Goal: Communication & Community: Share content

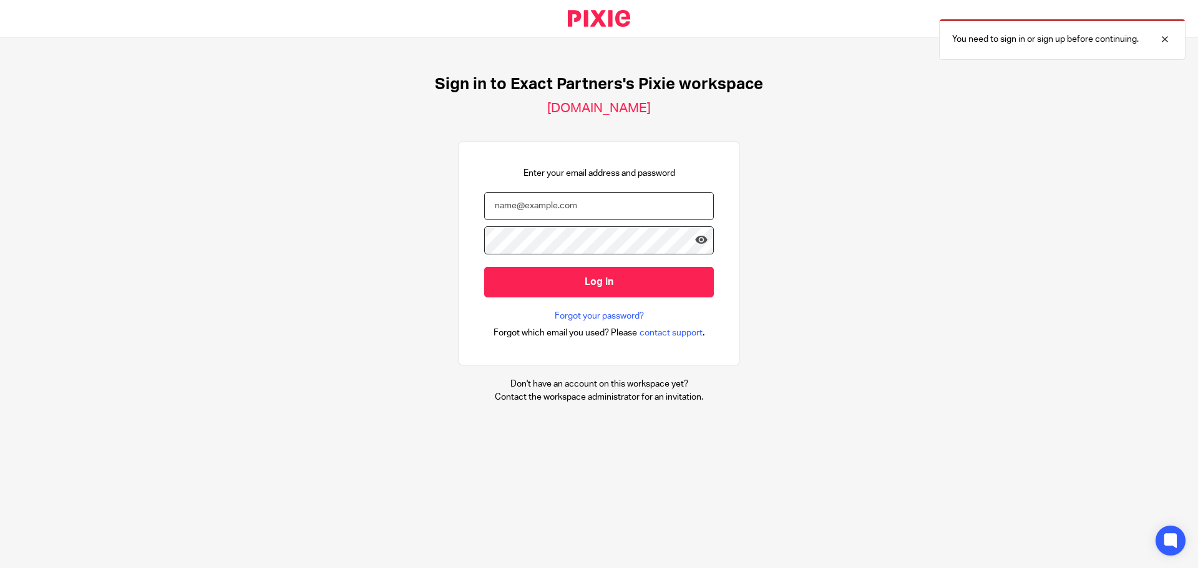
click at [541, 209] on input "email" at bounding box center [599, 206] width 230 height 28
click at [550, 207] on input "email" at bounding box center [599, 206] width 230 height 28
click at [529, 213] on input "email" at bounding box center [599, 206] width 230 height 28
type input "chris.nowicki@erb-us.com"
click at [695, 243] on icon at bounding box center [701, 240] width 12 height 12
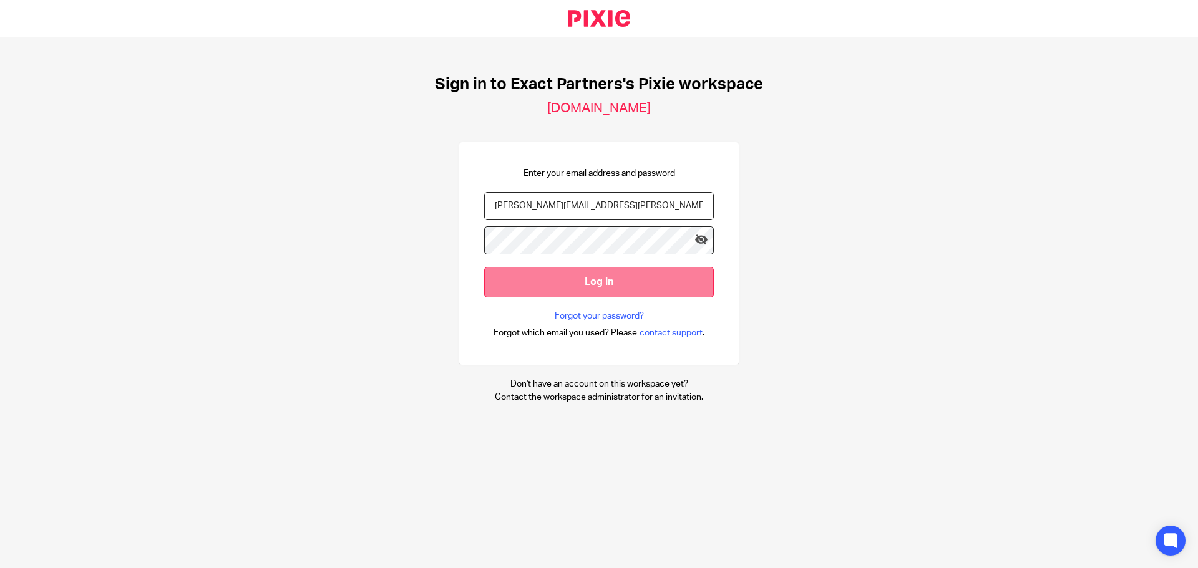
click at [582, 284] on input "Log in" at bounding box center [599, 282] width 230 height 31
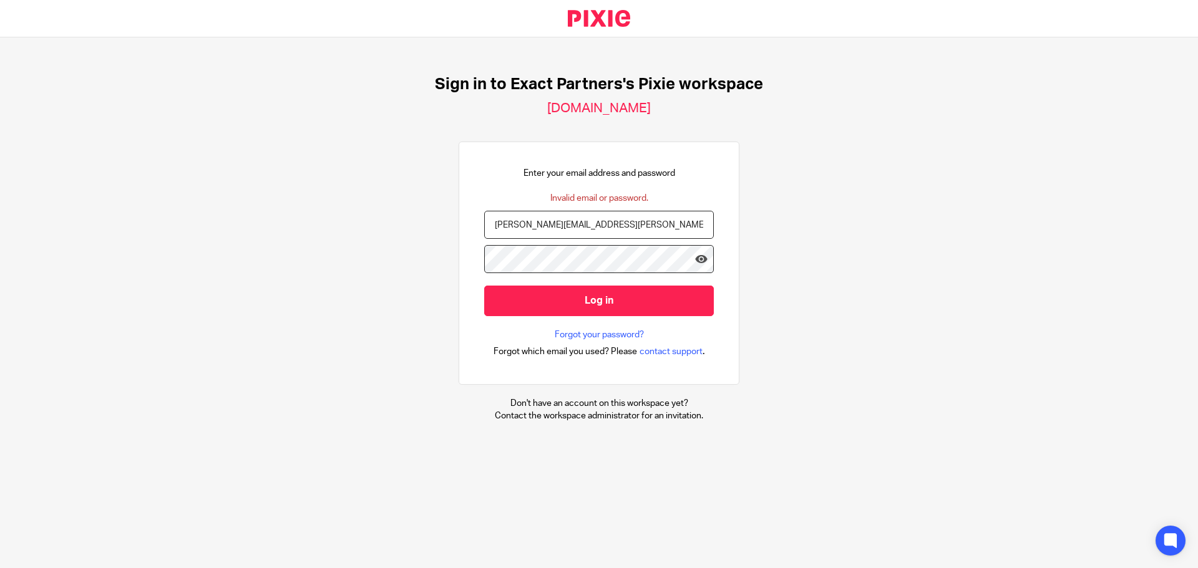
click at [484, 286] on input "Log in" at bounding box center [599, 301] width 230 height 31
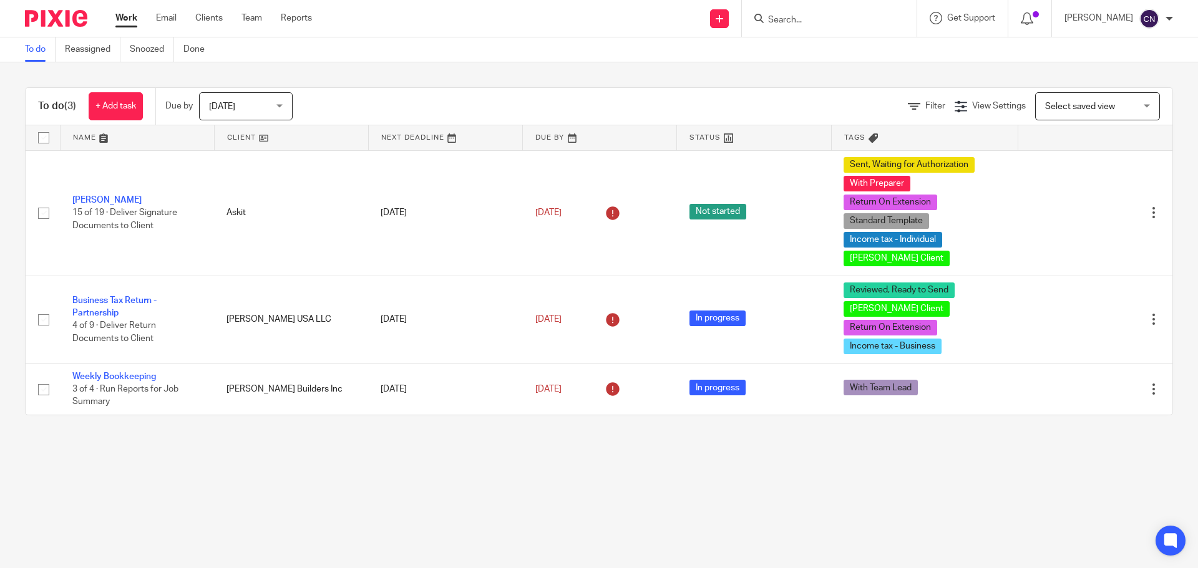
click at [0, 568] on nordpass-portal at bounding box center [0, 568] width 0 height 0
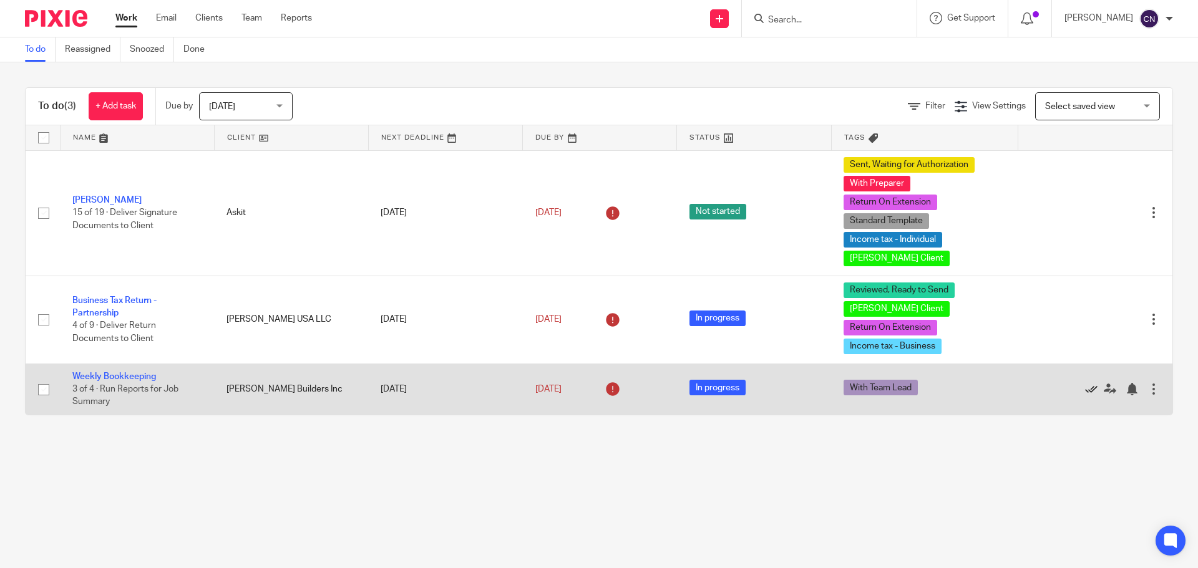
click at [1085, 383] on icon at bounding box center [1091, 389] width 12 height 12
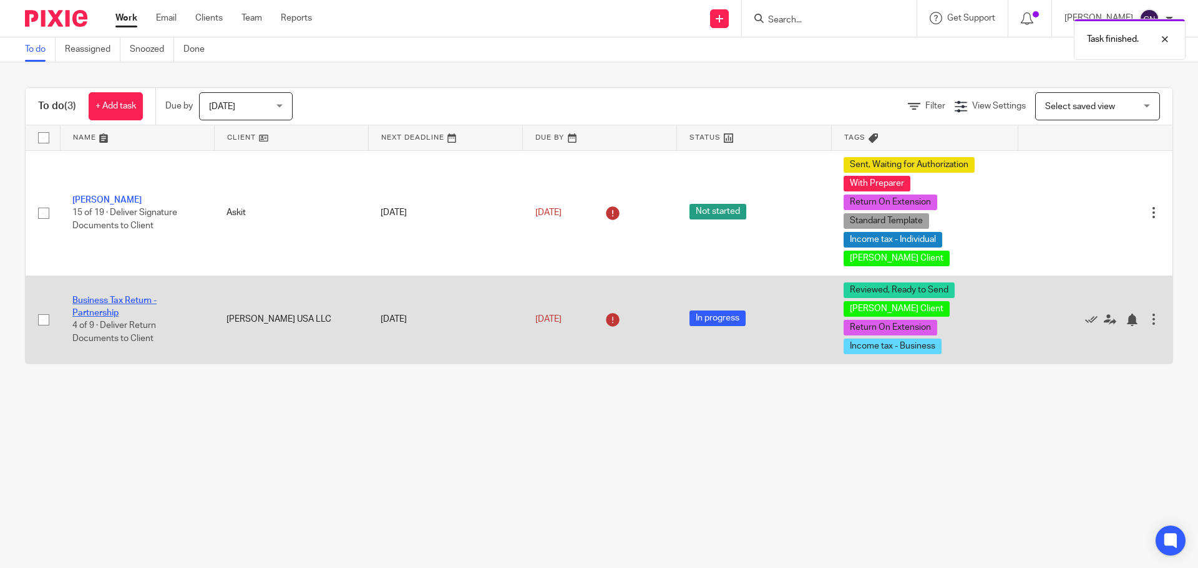
click at [90, 296] on link "Business Tax Return - Partnership" at bounding box center [114, 306] width 84 height 21
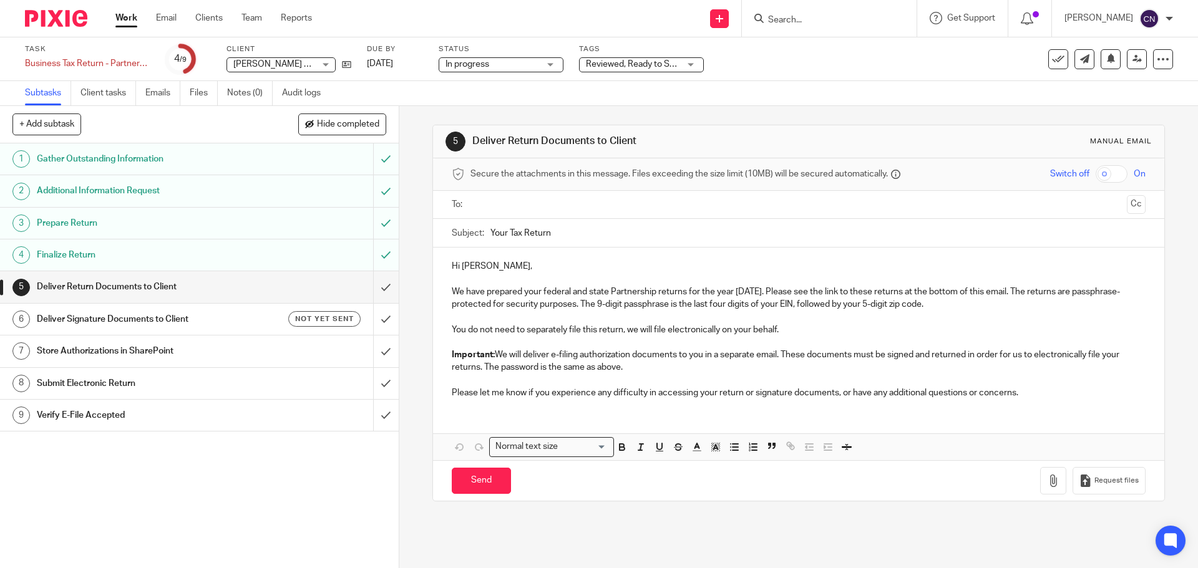
click at [495, 205] on input "text" at bounding box center [798, 205] width 646 height 14
drag, startPoint x: 593, startPoint y: 258, endPoint x: 796, endPoint y: 241, distance: 204.1
click at [1106, 181] on input "checkbox" at bounding box center [1112, 173] width 32 height 17
checkbox input "true"
click at [1127, 207] on button "Cc" at bounding box center [1136, 206] width 19 height 19
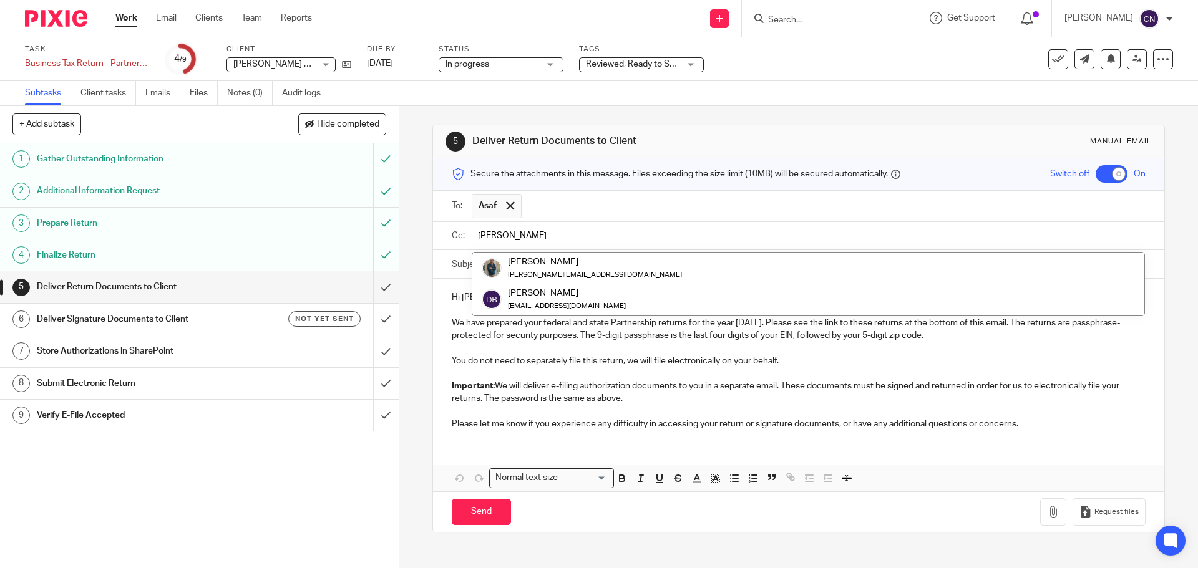
type input "dan"
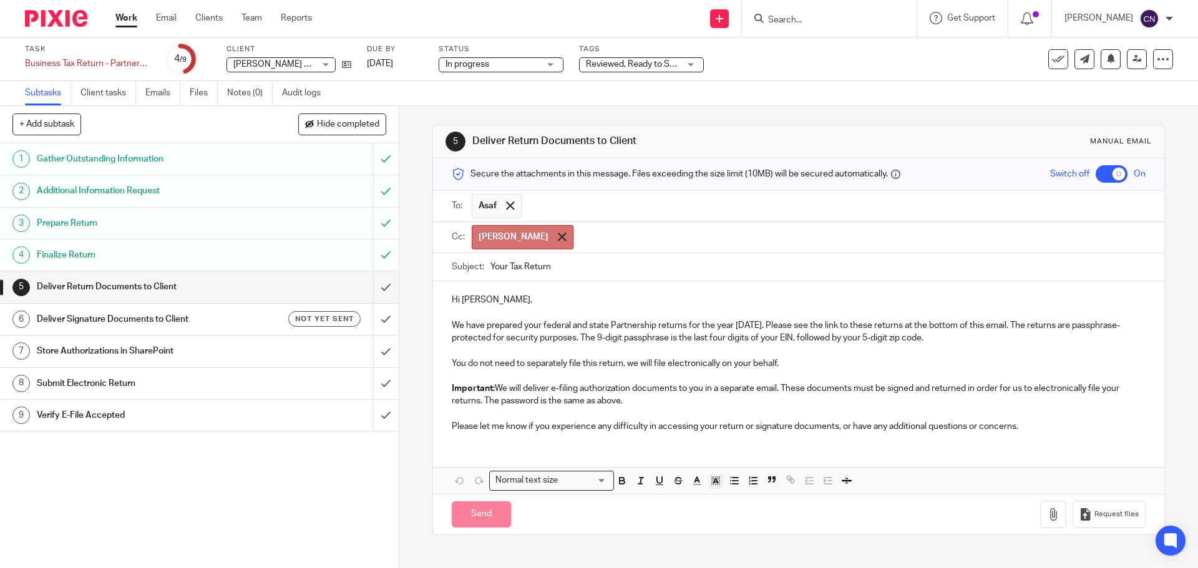
click at [555, 244] on div at bounding box center [562, 237] width 14 height 19
click at [507, 240] on input "text" at bounding box center [807, 236] width 665 height 14
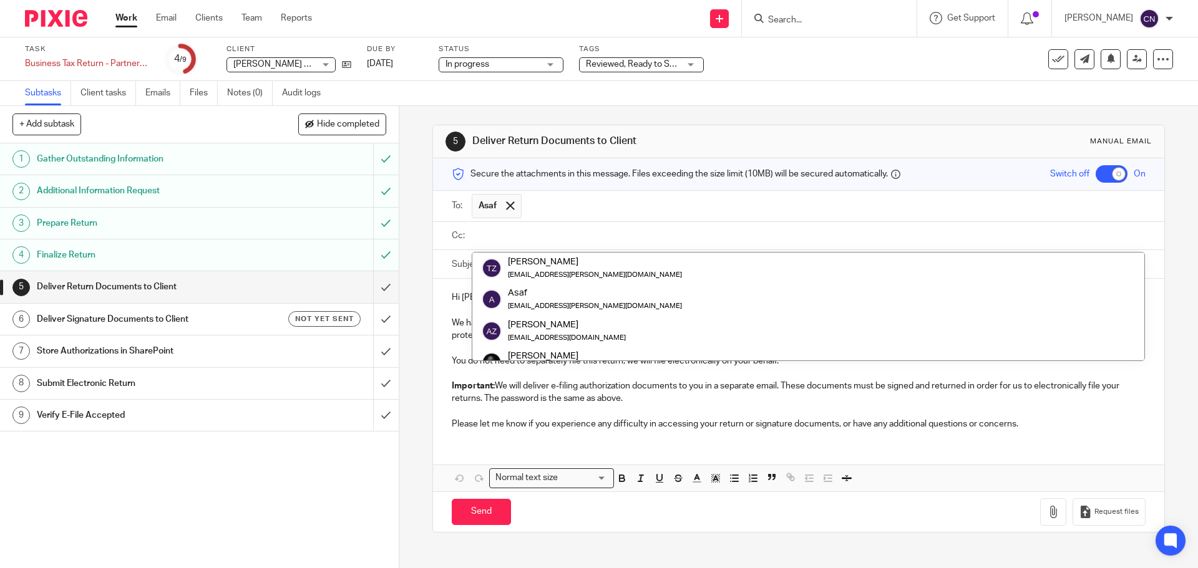
paste input "dan.spada@erb-us.com"
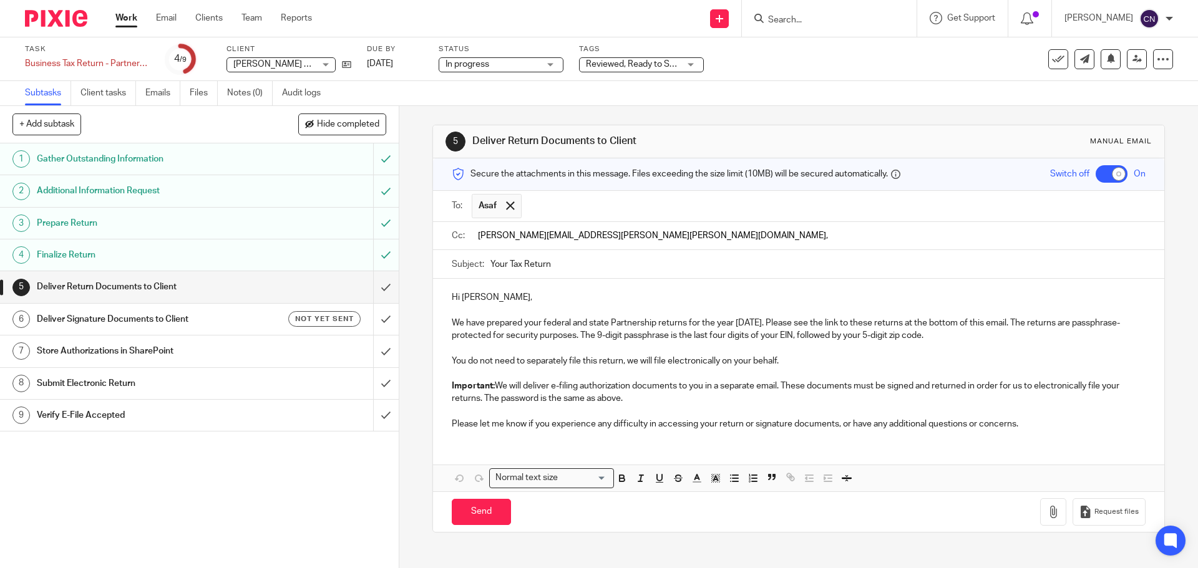
type input "dan.spada@erb-us.com"
click at [635, 243] on input "text" at bounding box center [888, 237] width 506 height 24
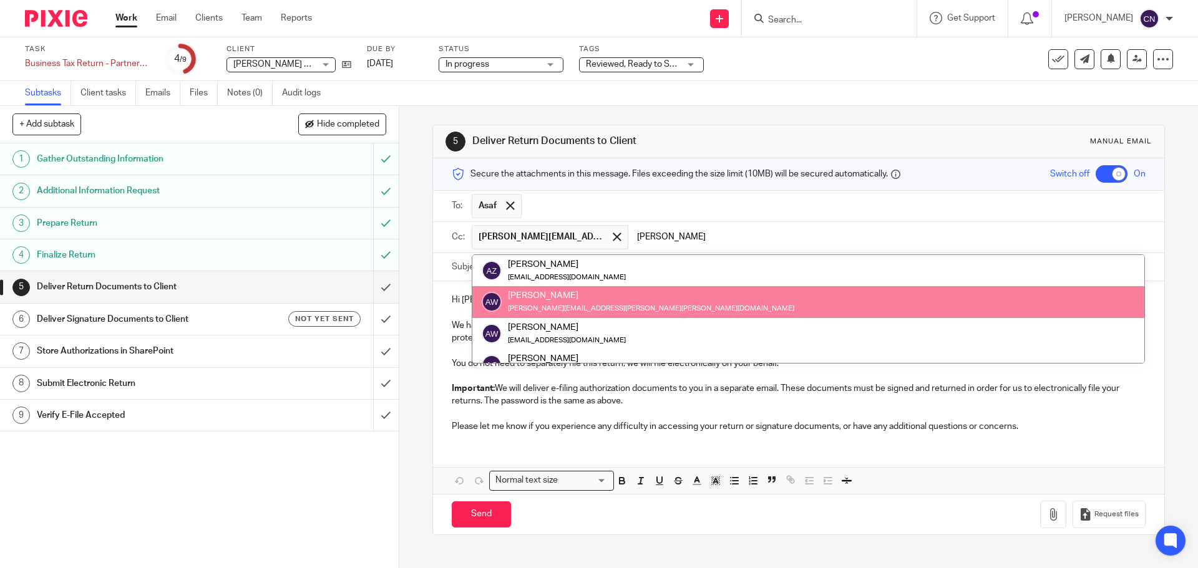
type input "alex"
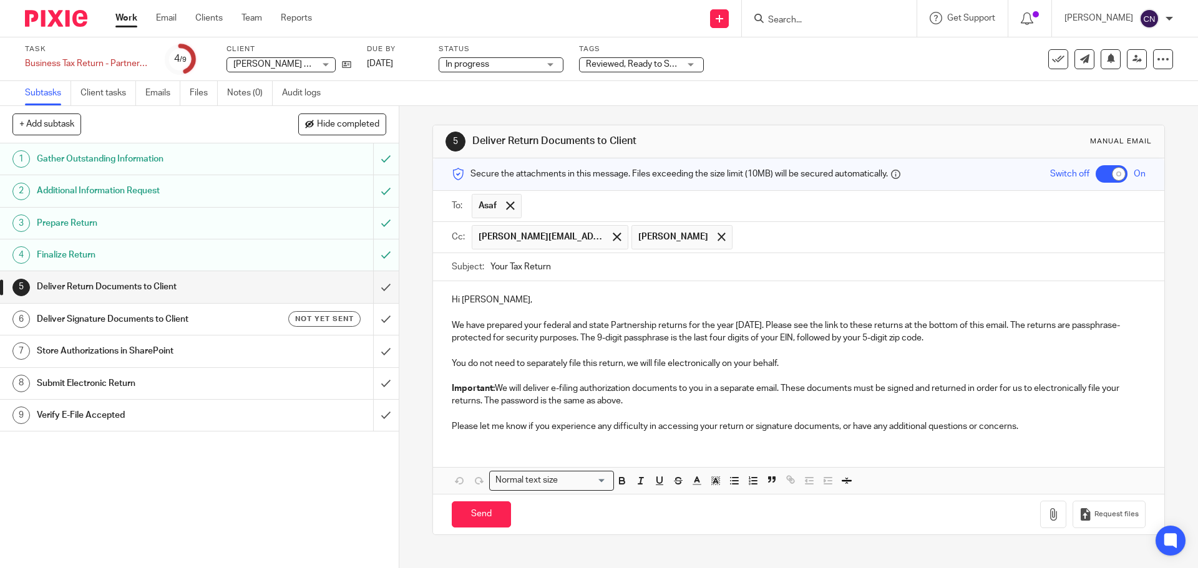
click at [557, 263] on input "Your Tax Return" at bounding box center [817, 267] width 655 height 28
type input "Your Tax Return - Christina USA"
click at [800, 362] on p "You do not need to separately file this return, we will file electronically on …" at bounding box center [798, 364] width 693 height 12
drag, startPoint x: 628, startPoint y: 366, endPoint x: 429, endPoint y: 363, distance: 199.1
click at [433, 363] on div "Hi Asaf, We have prepared your federal and state Partnership returns for the ye…" at bounding box center [798, 361] width 731 height 161
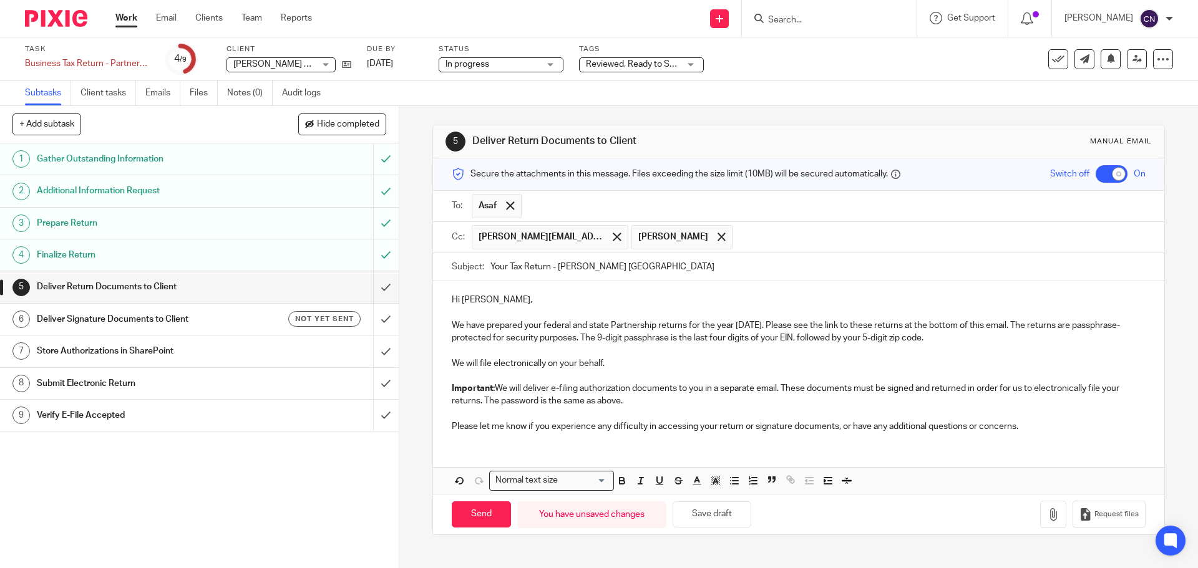
click at [641, 366] on p "We will file electronically on your behalf." at bounding box center [798, 364] width 693 height 12
click at [452, 364] on p "We will file electronically on your behalf." at bounding box center [798, 364] width 693 height 12
click at [660, 365] on p "We will file electronically on your behalf." at bounding box center [798, 364] width 693 height 12
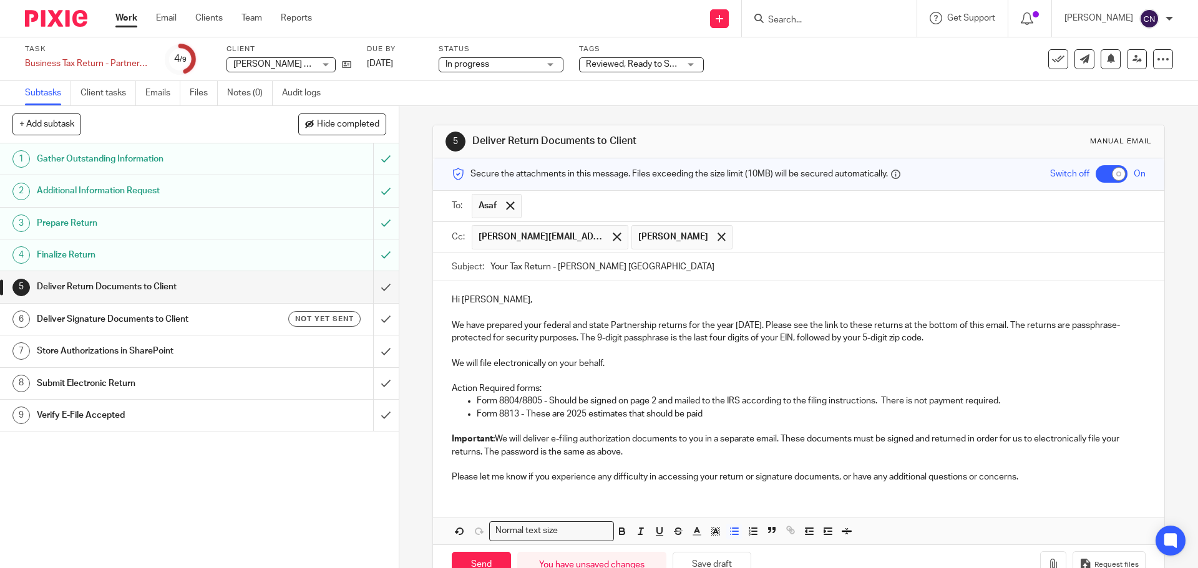
click at [745, 407] on p "Form 8804/8805 - Should be signed on page 2 and mailed to the IRS according to …" at bounding box center [811, 401] width 668 height 12
click at [728, 417] on p "Form 8813 - These are 2025 estimates that should be paid" at bounding box center [811, 414] width 668 height 12
click at [717, 415] on p "Form 8813 - These are 2025 estimates that should be paid September 15th and Dec…" at bounding box center [811, 414] width 668 height 12
click at [707, 414] on p "Form 8813 - These are 2025 estimates that should be paid September 15th and Dec…" at bounding box center [811, 414] width 668 height 12
drag, startPoint x: 704, startPoint y: 414, endPoint x: 767, endPoint y: 416, distance: 63.7
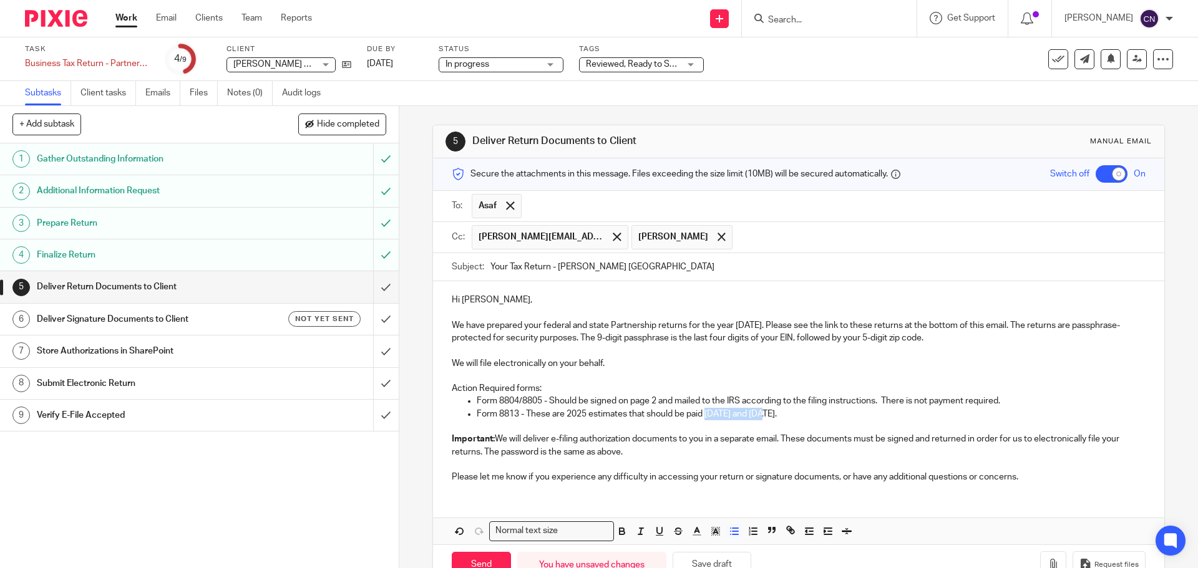
click at [767, 416] on p "Form 8813 - These are 2025 estimates that should be paid September 15th and Dec…" at bounding box center [811, 414] width 668 height 12
drag, startPoint x: 789, startPoint y: 413, endPoint x: 852, endPoint y: 414, distance: 62.4
click at [852, 414] on p "Form 8813 - These are 2025 estimates that should be paid September 15th and Dec…" at bounding box center [811, 414] width 668 height 12
click at [874, 418] on p "Form 8813 - These are 2025 estimates that should be paid September 15th and Dec…" at bounding box center [811, 414] width 668 height 12
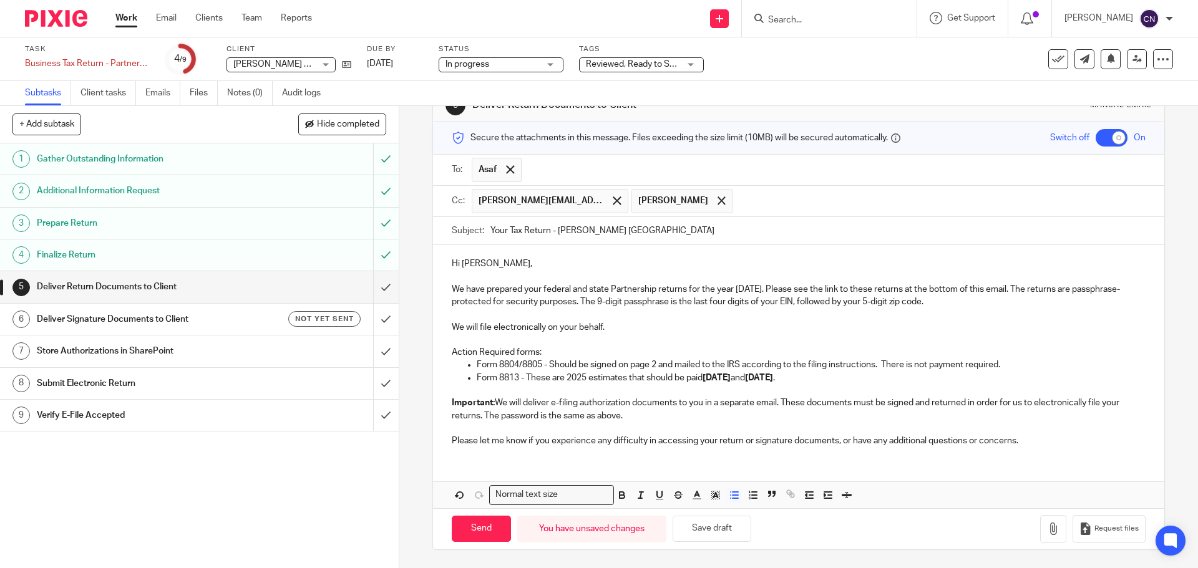
scroll to position [37, 0]
click at [590, 364] on p "Form 8804/8805 - Should be signed on page 2 and mailed to the IRS according to …" at bounding box center [811, 364] width 668 height 12
click at [686, 366] on p "Form 8804/8805 - Should be printed, signed on page 2 and mailed to the IRS acco…" at bounding box center [811, 364] width 668 height 12
click at [961, 364] on p "Form 8804/8805 - Should be printed, signed on page 2, and mailed to the IRS acc…" at bounding box center [811, 364] width 668 height 12
click at [474, 417] on p "Important: We will deliver e-filing authorization documents to you in a separat…" at bounding box center [798, 409] width 693 height 26
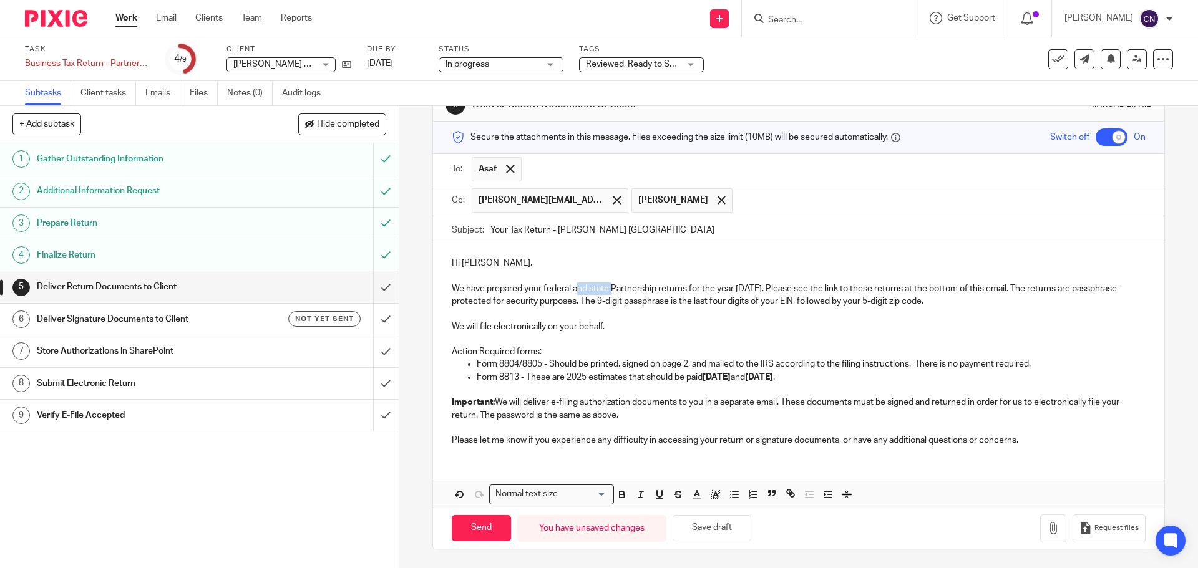
drag, startPoint x: 609, startPoint y: 288, endPoint x: 573, endPoint y: 291, distance: 36.3
click at [573, 291] on p "We have prepared your federal and state Partnership returns for the year 2024. …" at bounding box center [798, 296] width 693 height 26
click at [612, 326] on p "We will file electronically on your behalf." at bounding box center [798, 327] width 693 height 12
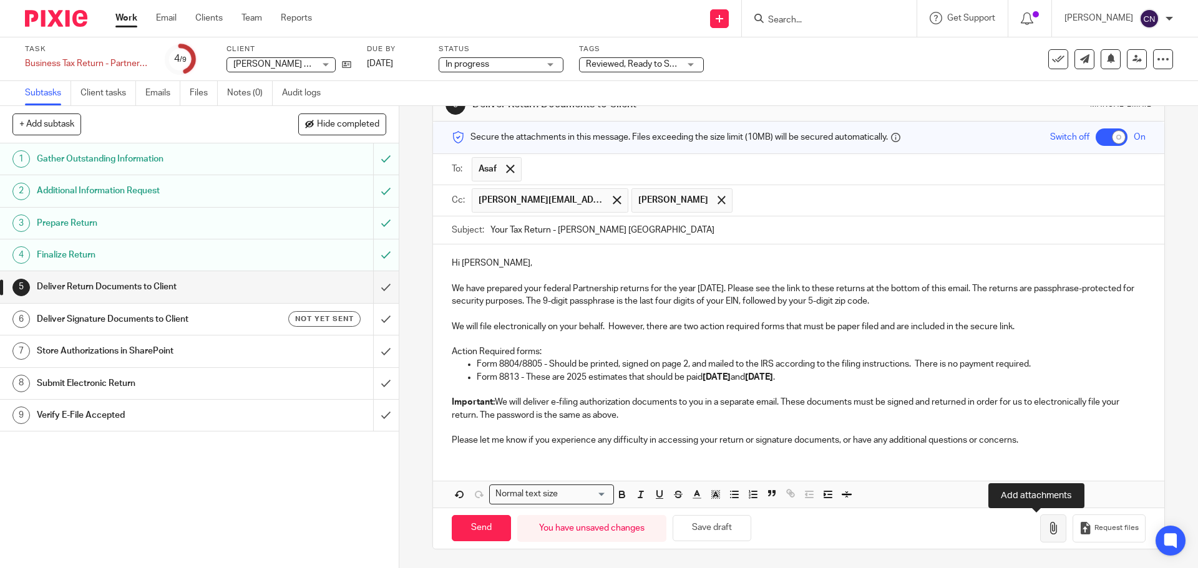
click at [1040, 536] on button "button" at bounding box center [1053, 529] width 26 height 28
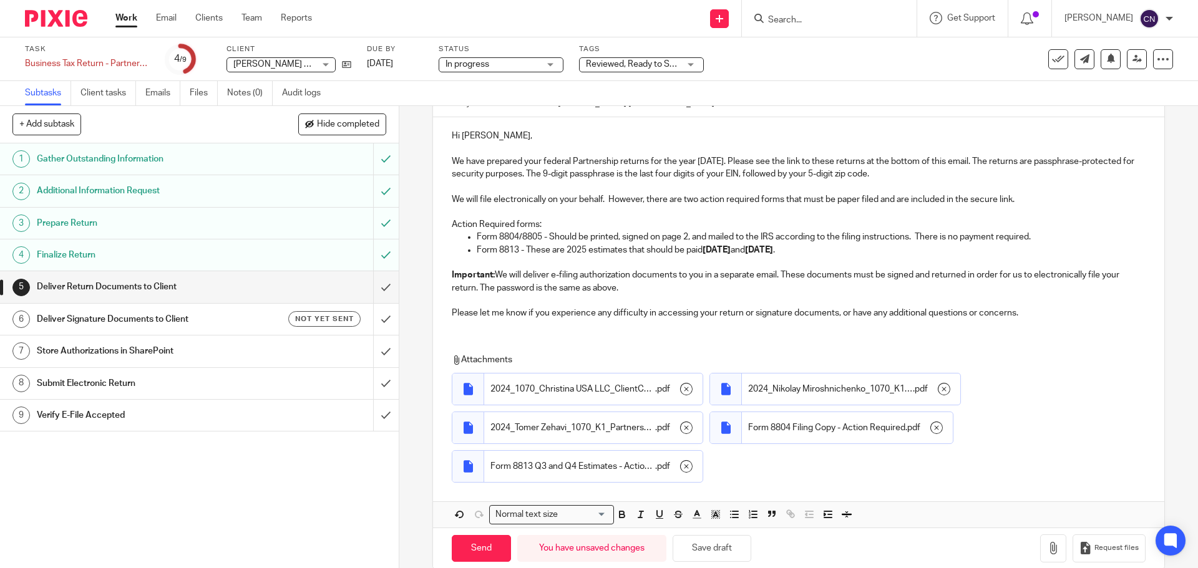
scroll to position [185, 0]
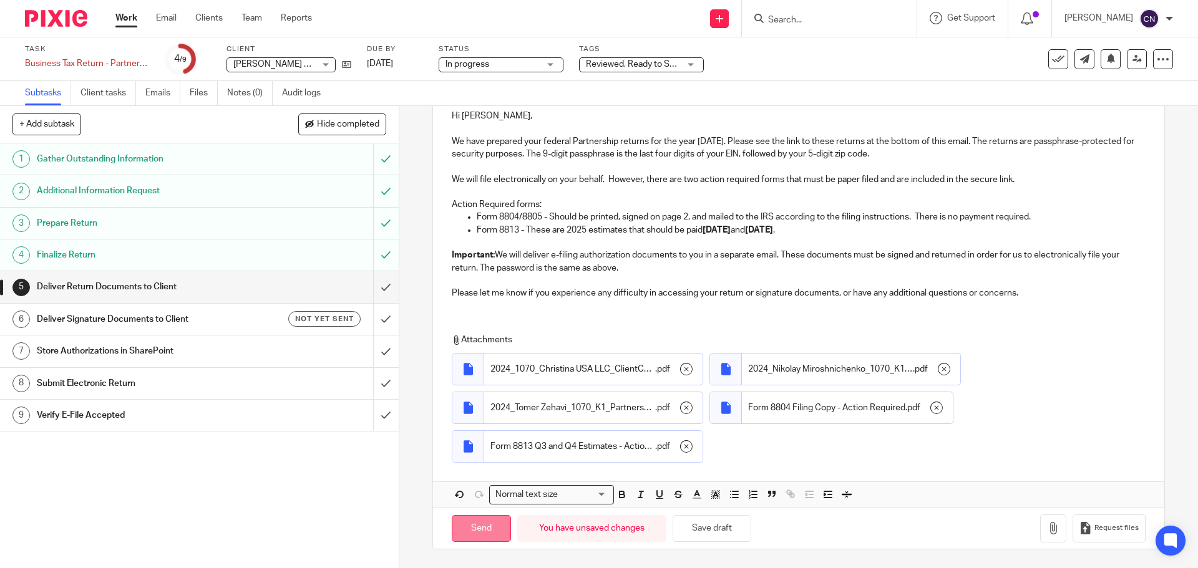
click at [493, 532] on input "Send" at bounding box center [481, 528] width 59 height 27
checkbox input "false"
type input "Sent"
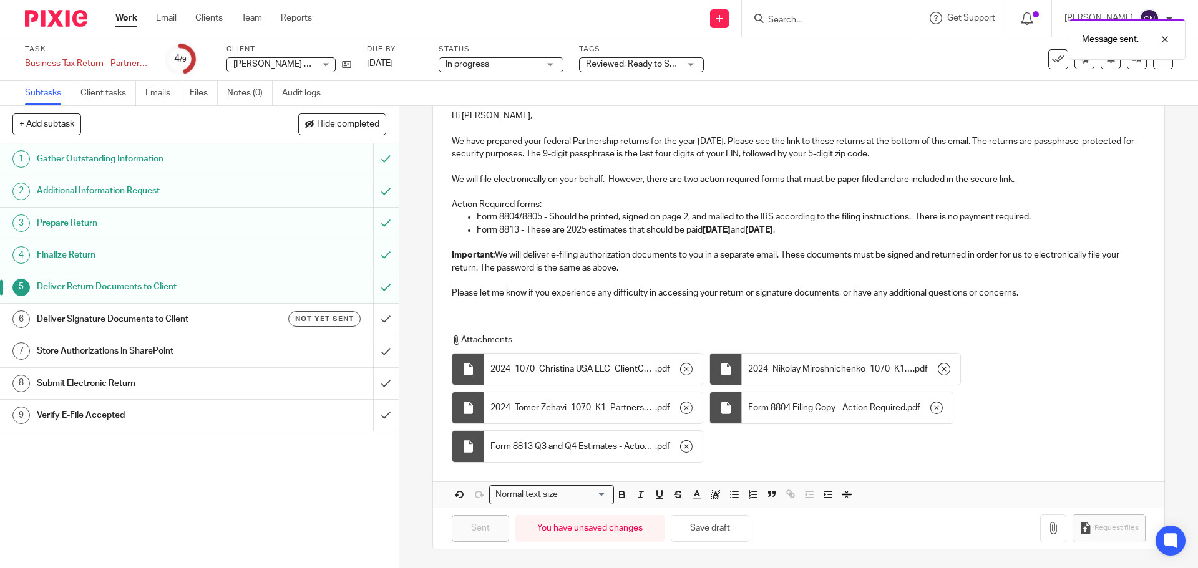
click at [219, 325] on h1 "Deliver Signature Documents to Client" at bounding box center [145, 319] width 216 height 19
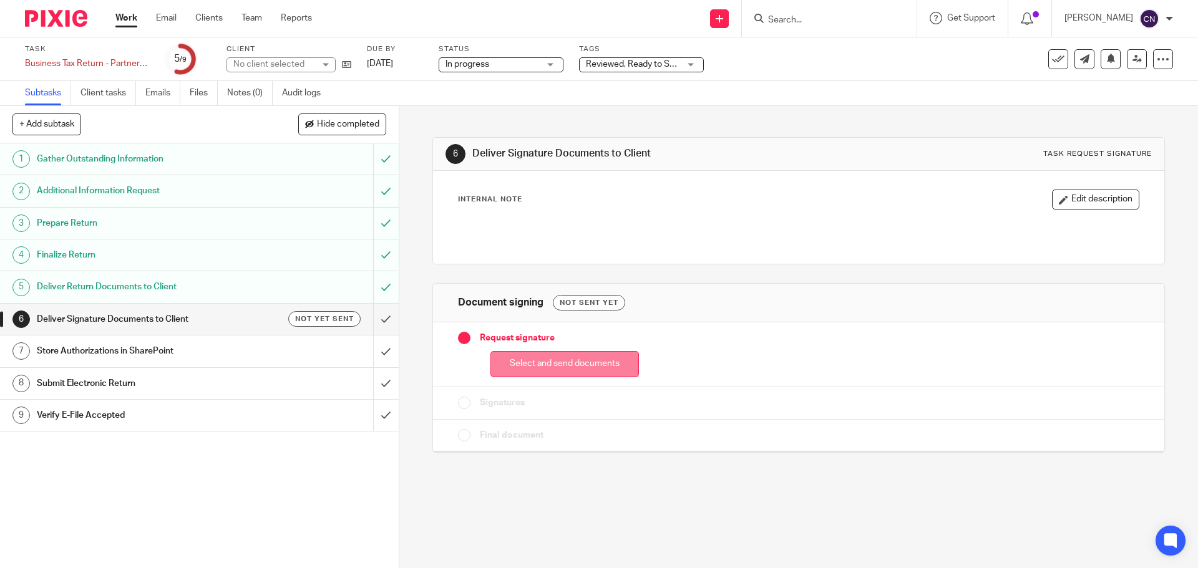
click at [527, 357] on button "Select and send documents" at bounding box center [564, 364] width 149 height 27
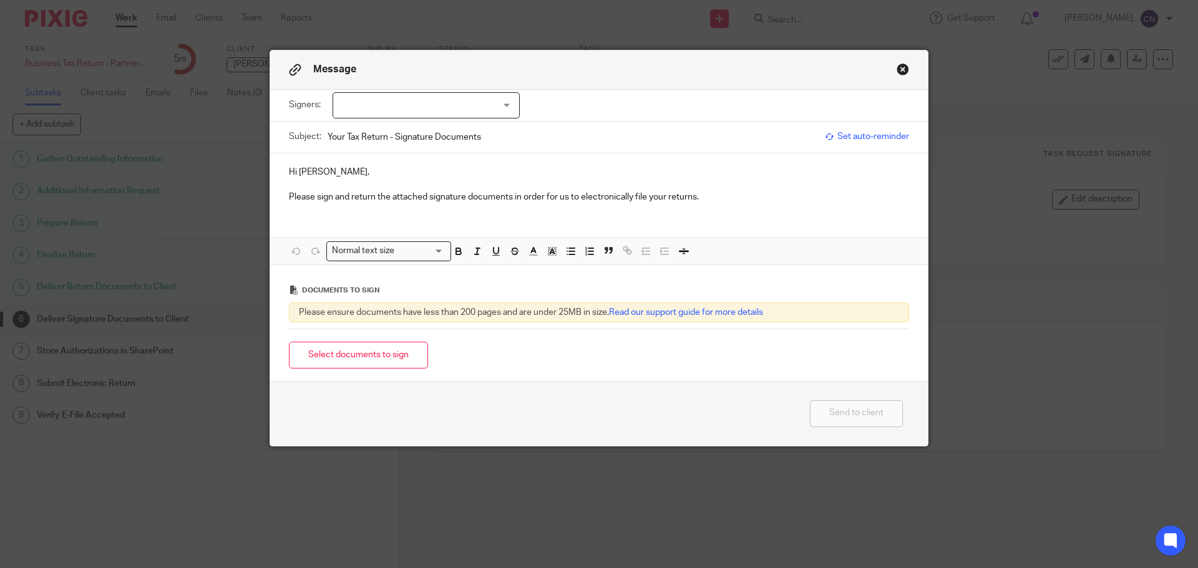
click at [402, 104] on div at bounding box center [426, 105] width 187 height 26
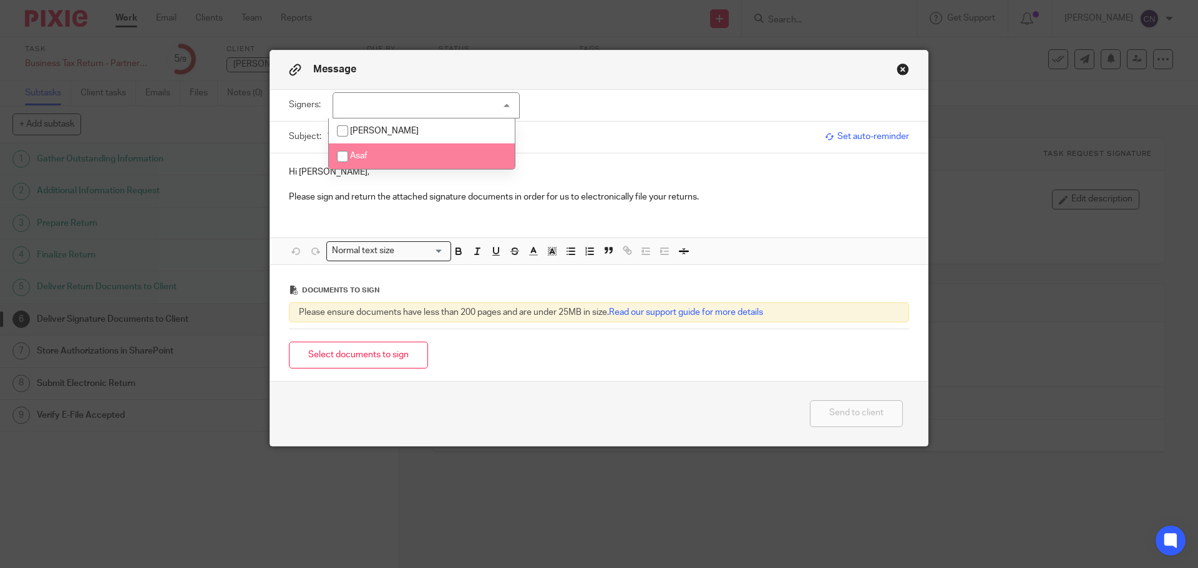
click at [342, 158] on input "checkbox" at bounding box center [343, 157] width 24 height 24
checkbox input "true"
click at [328, 204] on div "Hi [PERSON_NAME], Please sign and return the attached signature documents in or…" at bounding box center [599, 183] width 658 height 60
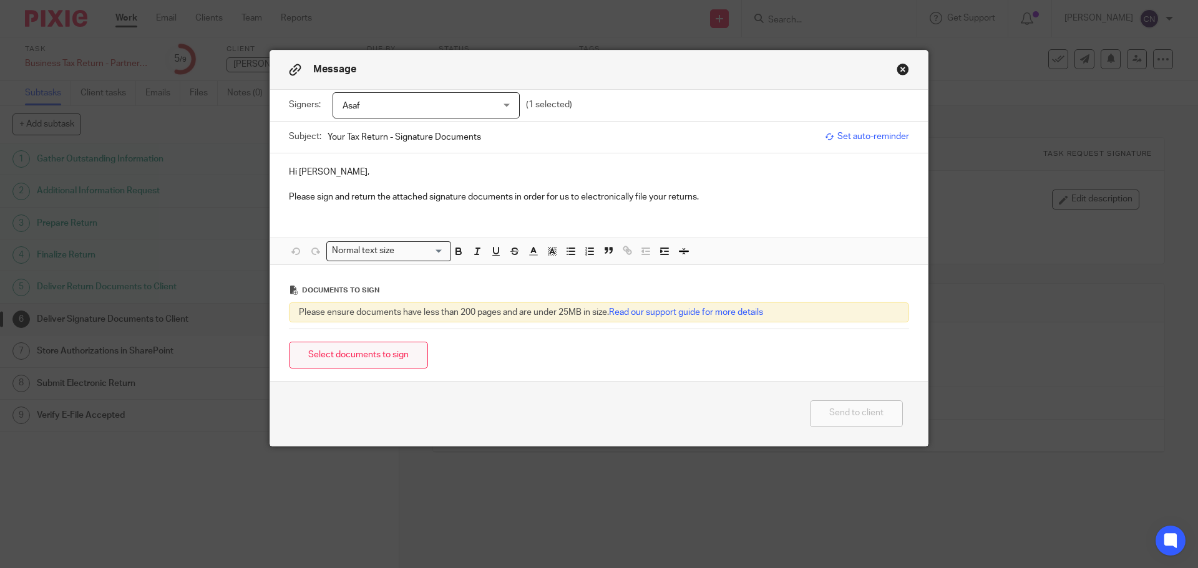
click at [337, 365] on button "Select documents to sign" at bounding box center [358, 355] width 139 height 27
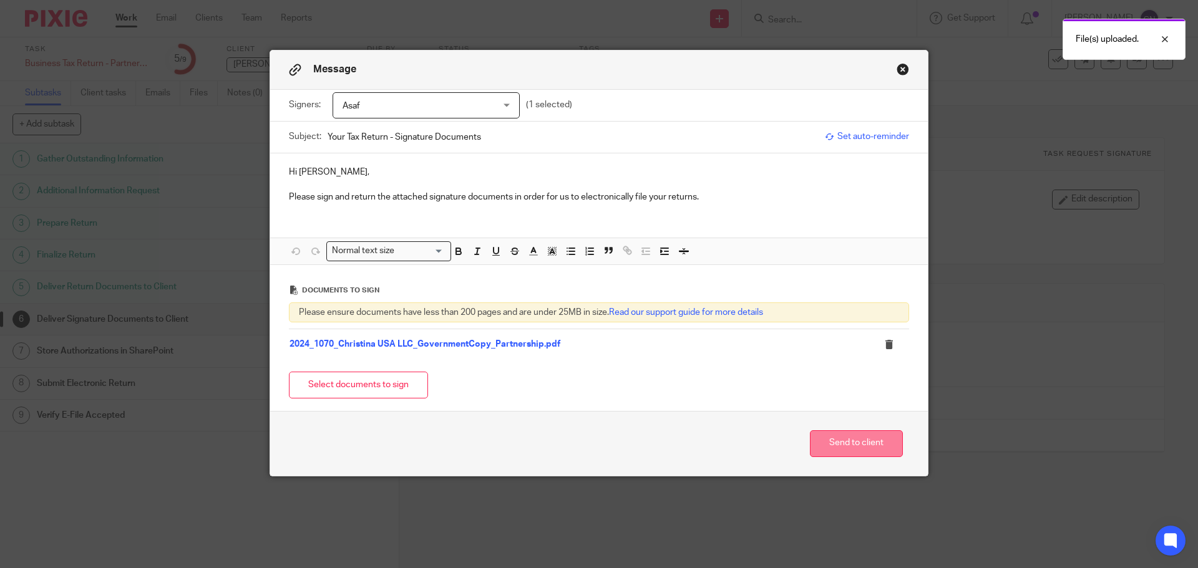
click at [849, 449] on button "Send to client" at bounding box center [856, 444] width 93 height 27
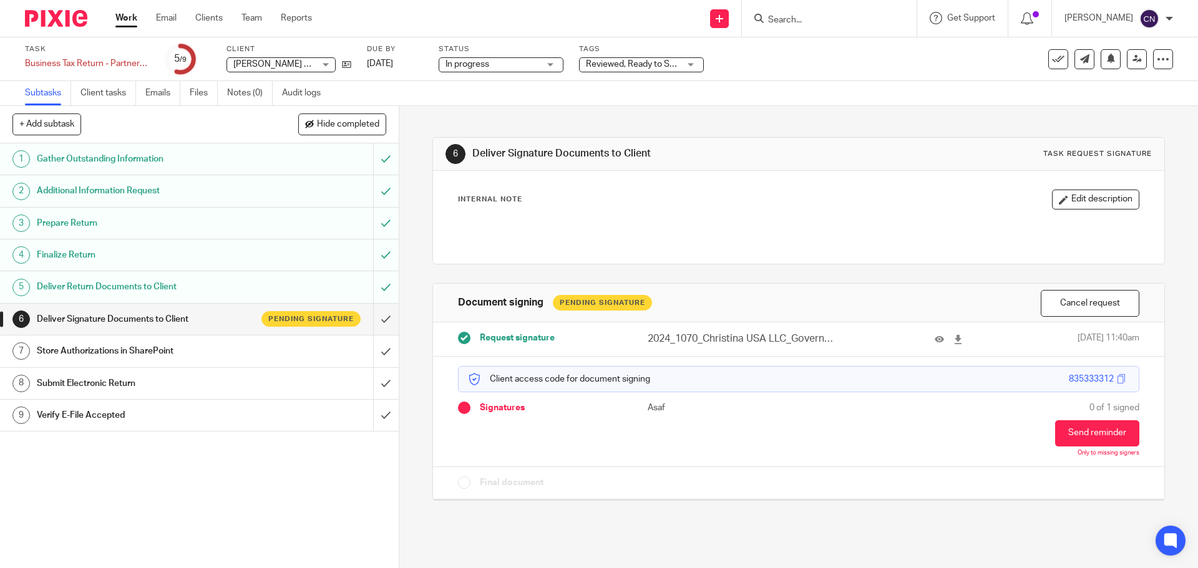
click at [593, 64] on span "Reviewed, Ready to Send + 3" at bounding box center [642, 64] width 112 height 9
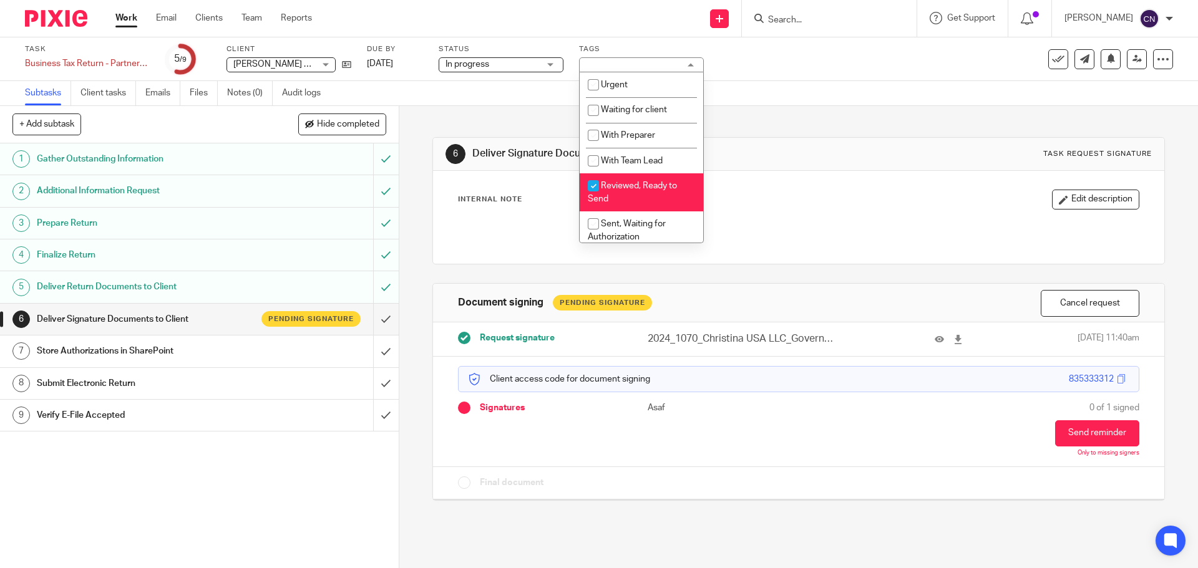
click at [624, 197] on li "Reviewed, Ready to Send" at bounding box center [642, 192] width 124 height 38
checkbox input "false"
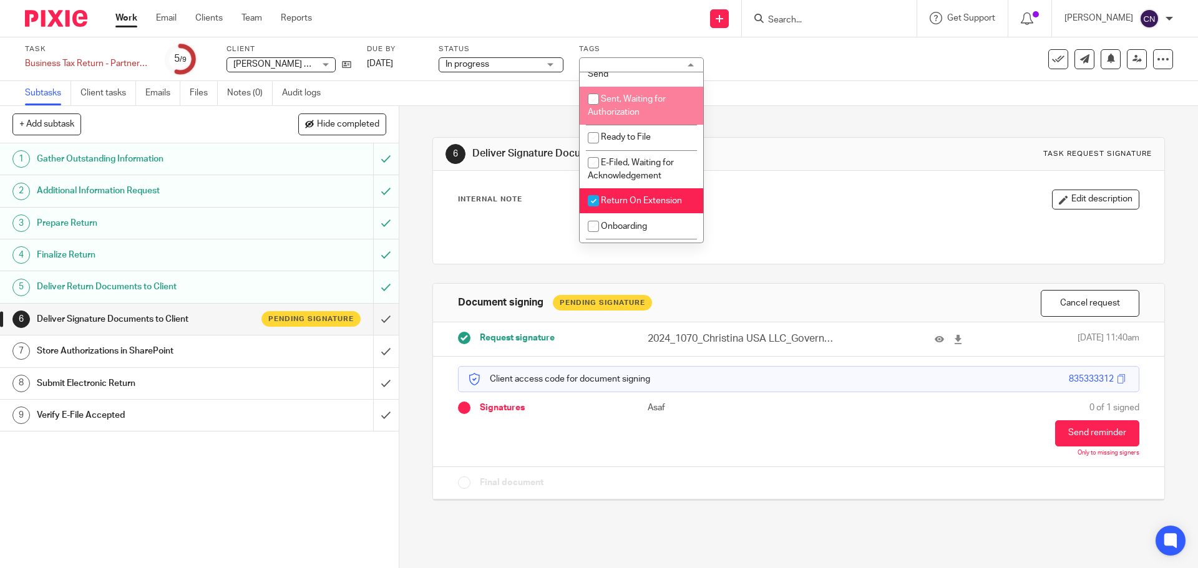
click at [635, 114] on span "Sent, Waiting for Authorization" at bounding box center [627, 106] width 78 height 22
checkbox input "true"
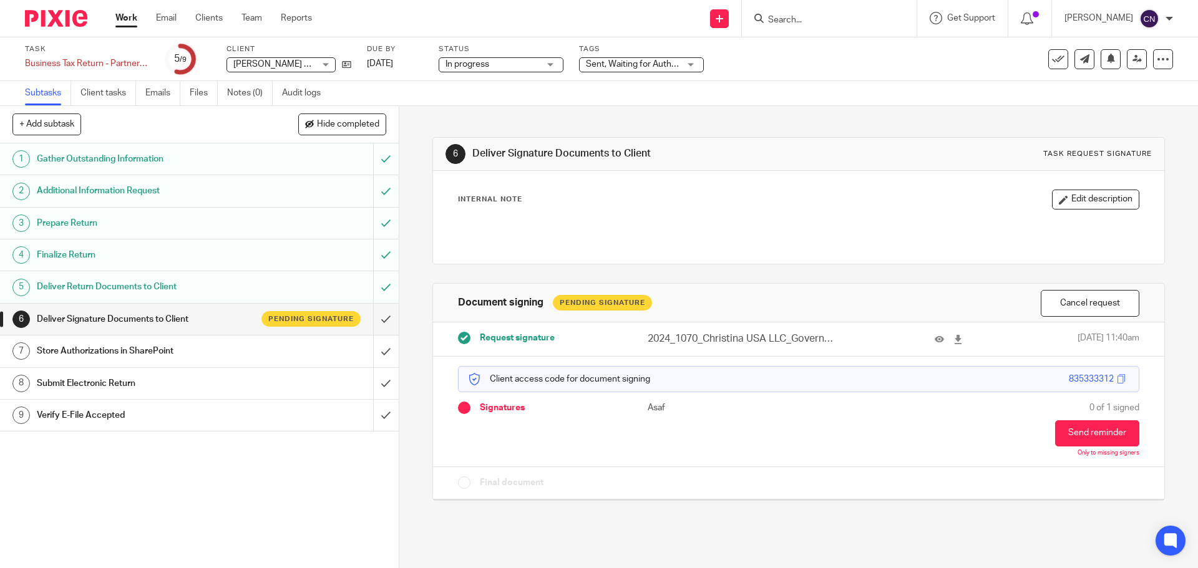
click at [789, 106] on div "6 Deliver Signature Documents to Client Task request signature Internal Note Ed…" at bounding box center [798, 309] width 732 height 407
